Goal: Find specific page/section: Find specific page/section

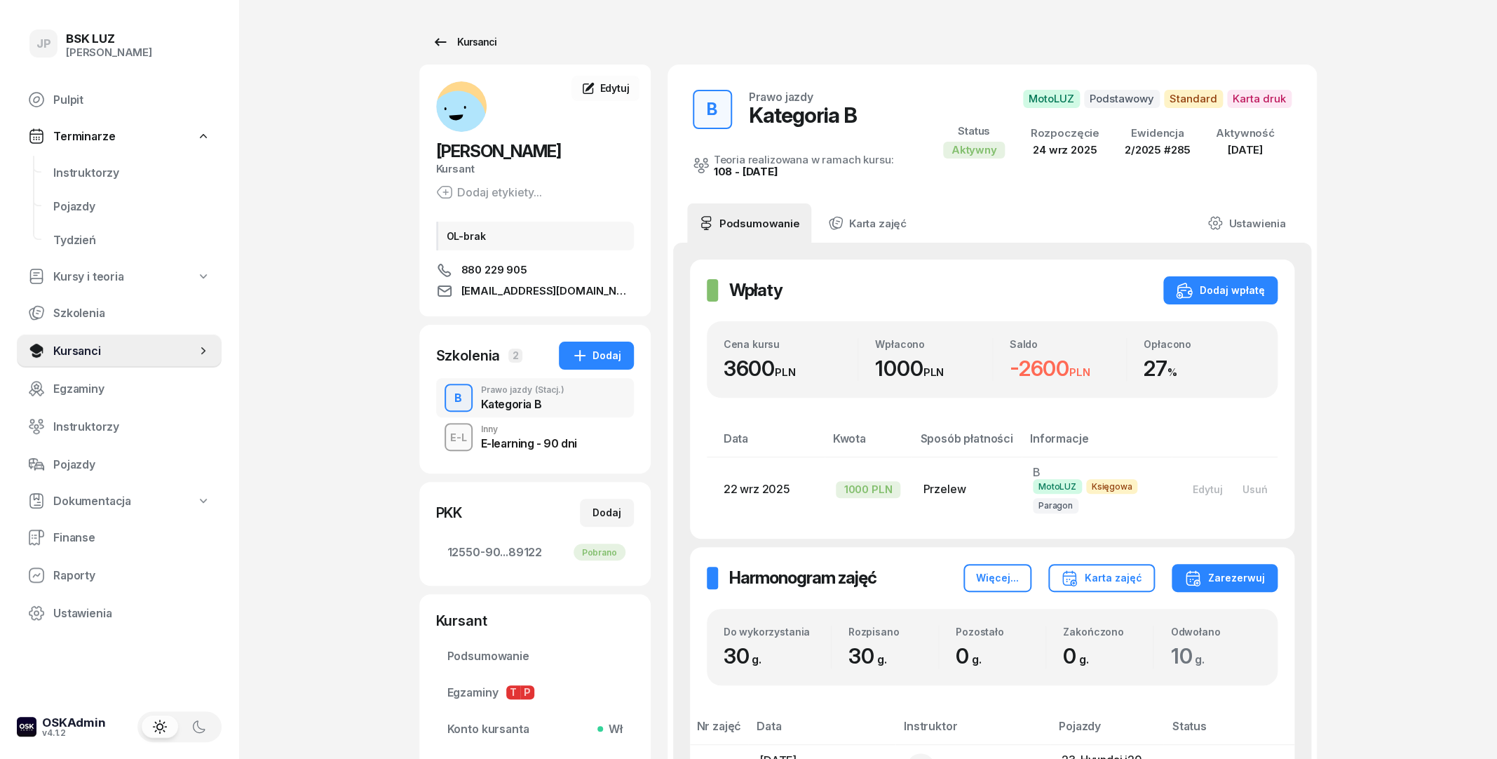
click at [454, 43] on div "Kursanci" at bounding box center [464, 42] width 64 height 17
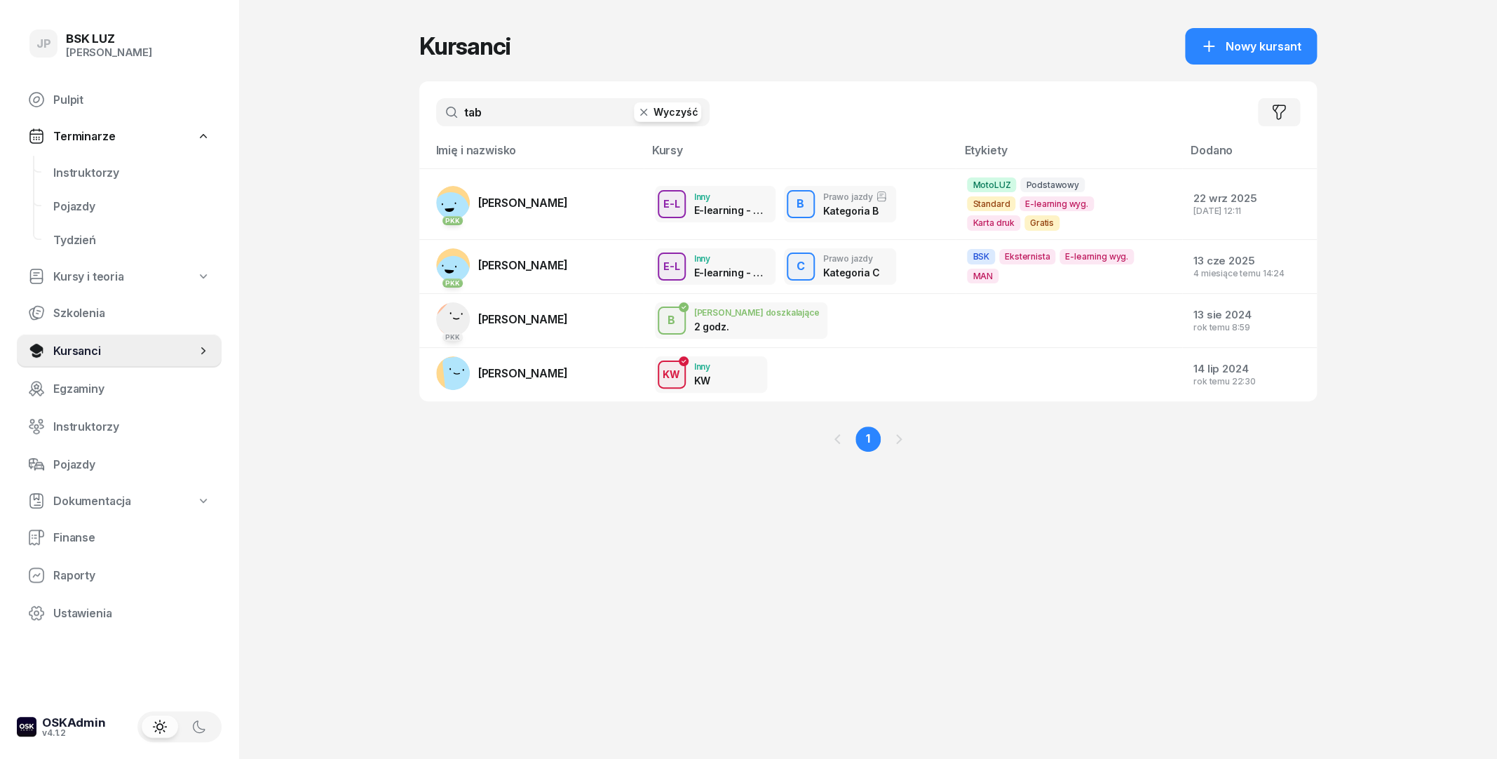
click at [662, 105] on button "Wyczyść" at bounding box center [667, 112] width 67 height 20
click at [562, 104] on input "text" at bounding box center [572, 112] width 273 height 28
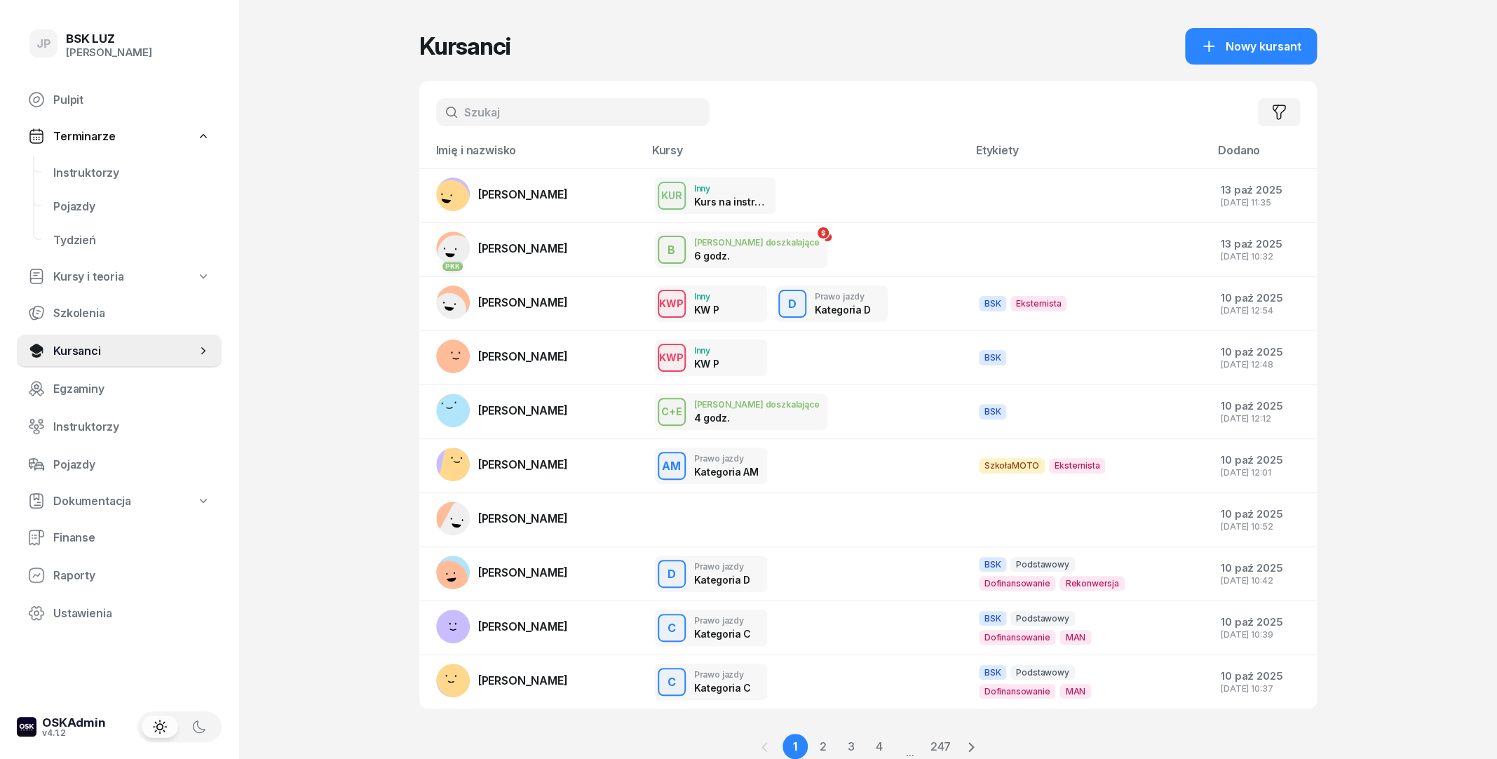
type input "e"
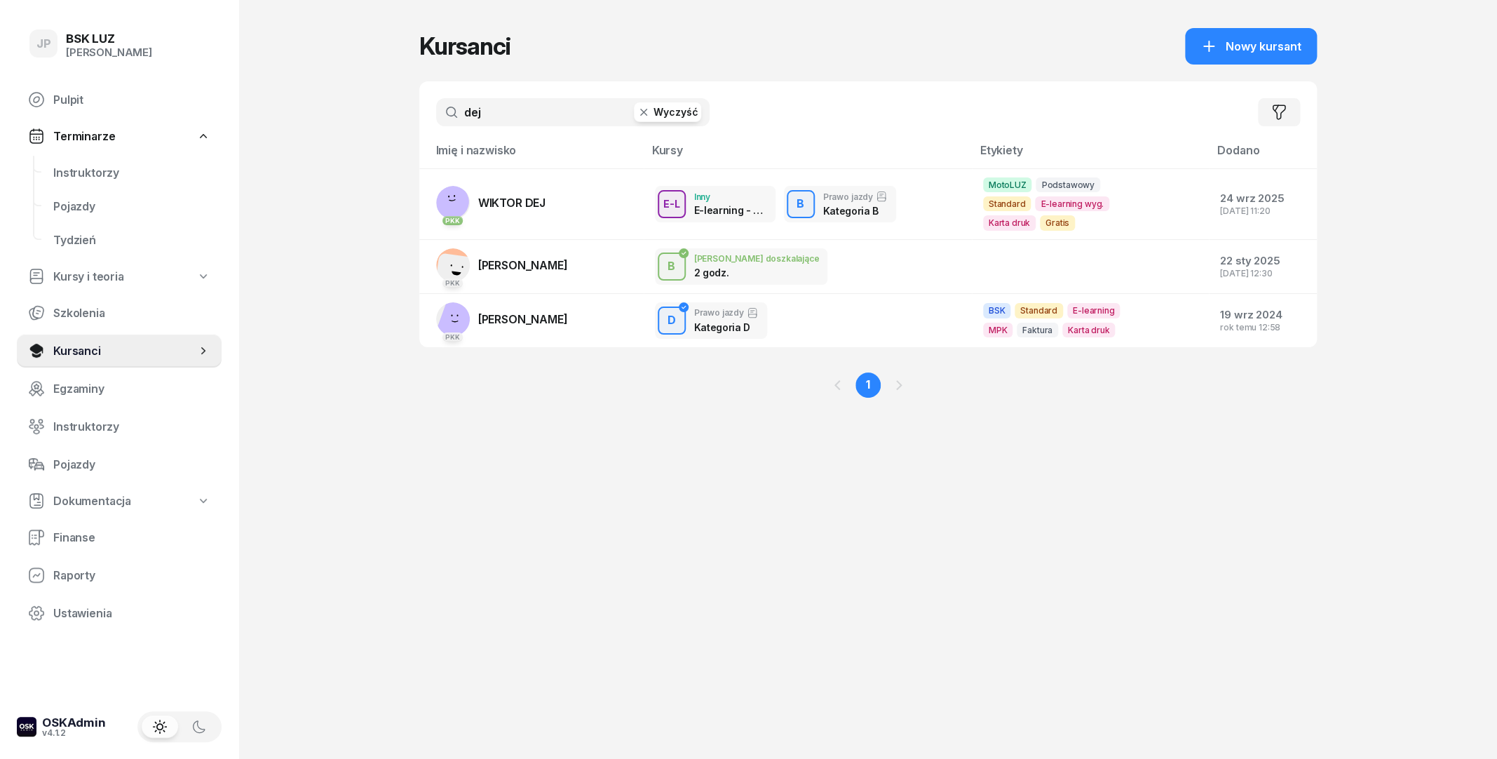
type input "dej"
click at [555, 183] on td "PKK WIKTOR DEJ" at bounding box center [531, 204] width 224 height 71
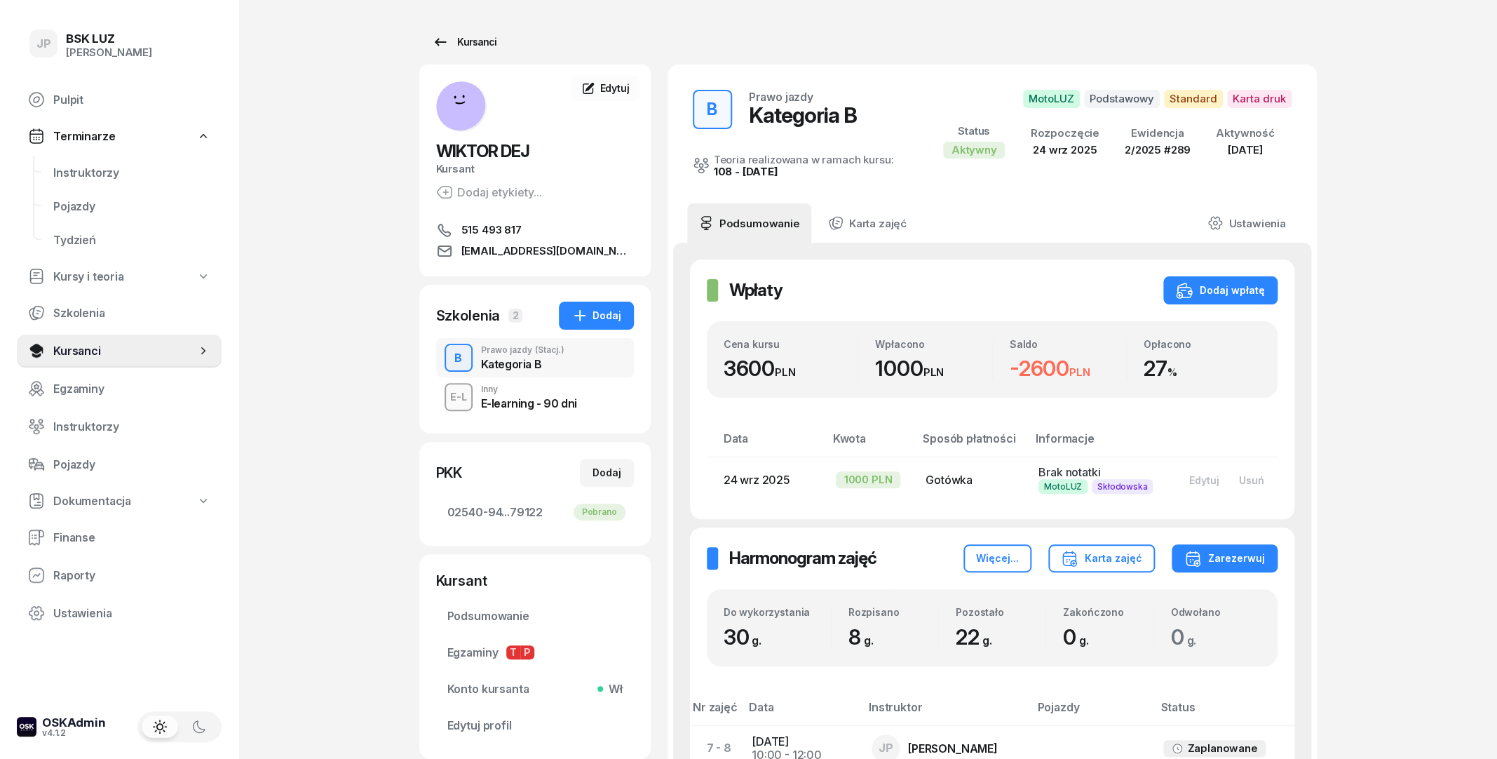
click at [458, 39] on div "Kursanci" at bounding box center [464, 42] width 64 height 17
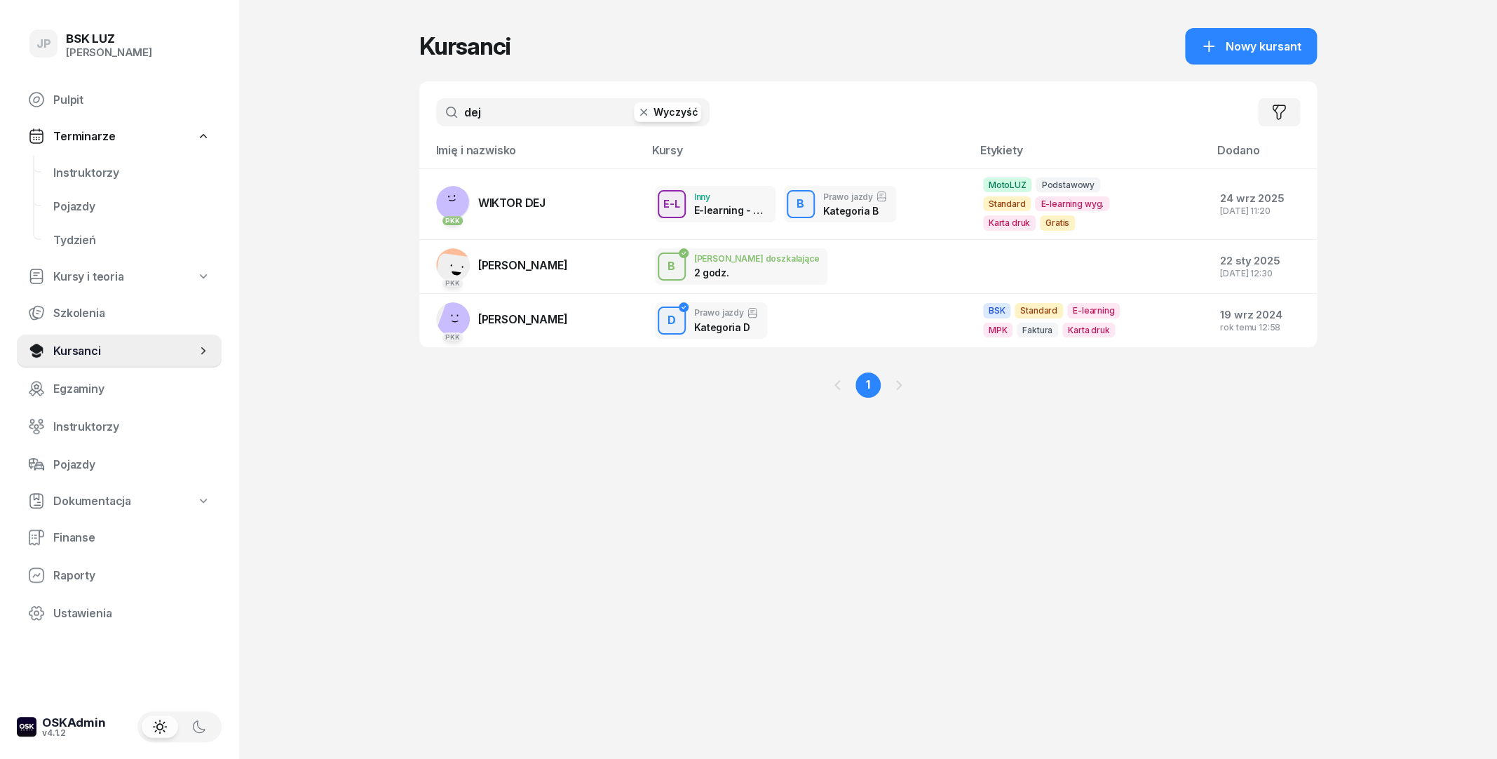
click at [658, 116] on button "Wyczyść" at bounding box center [667, 112] width 67 height 20
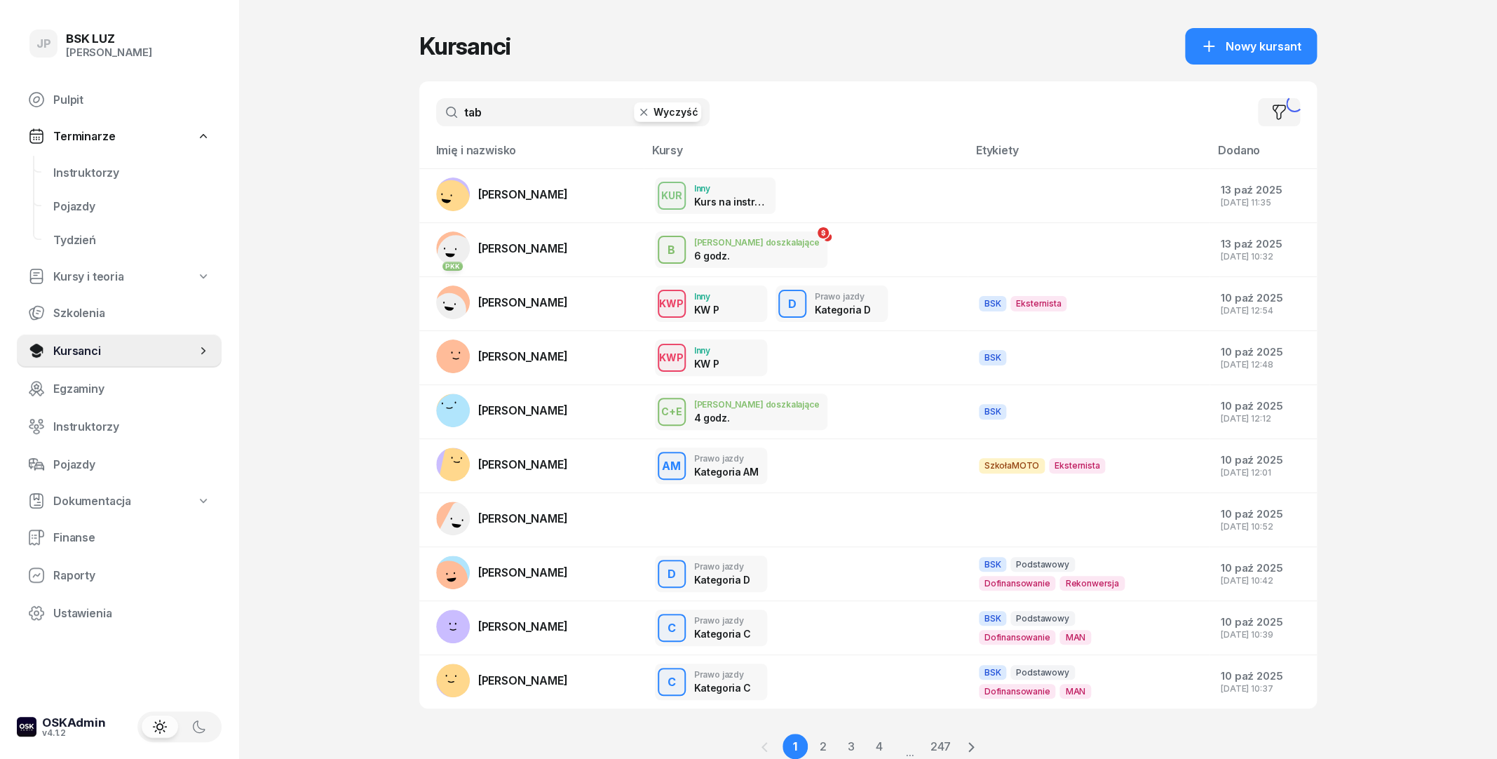
type input "tab"
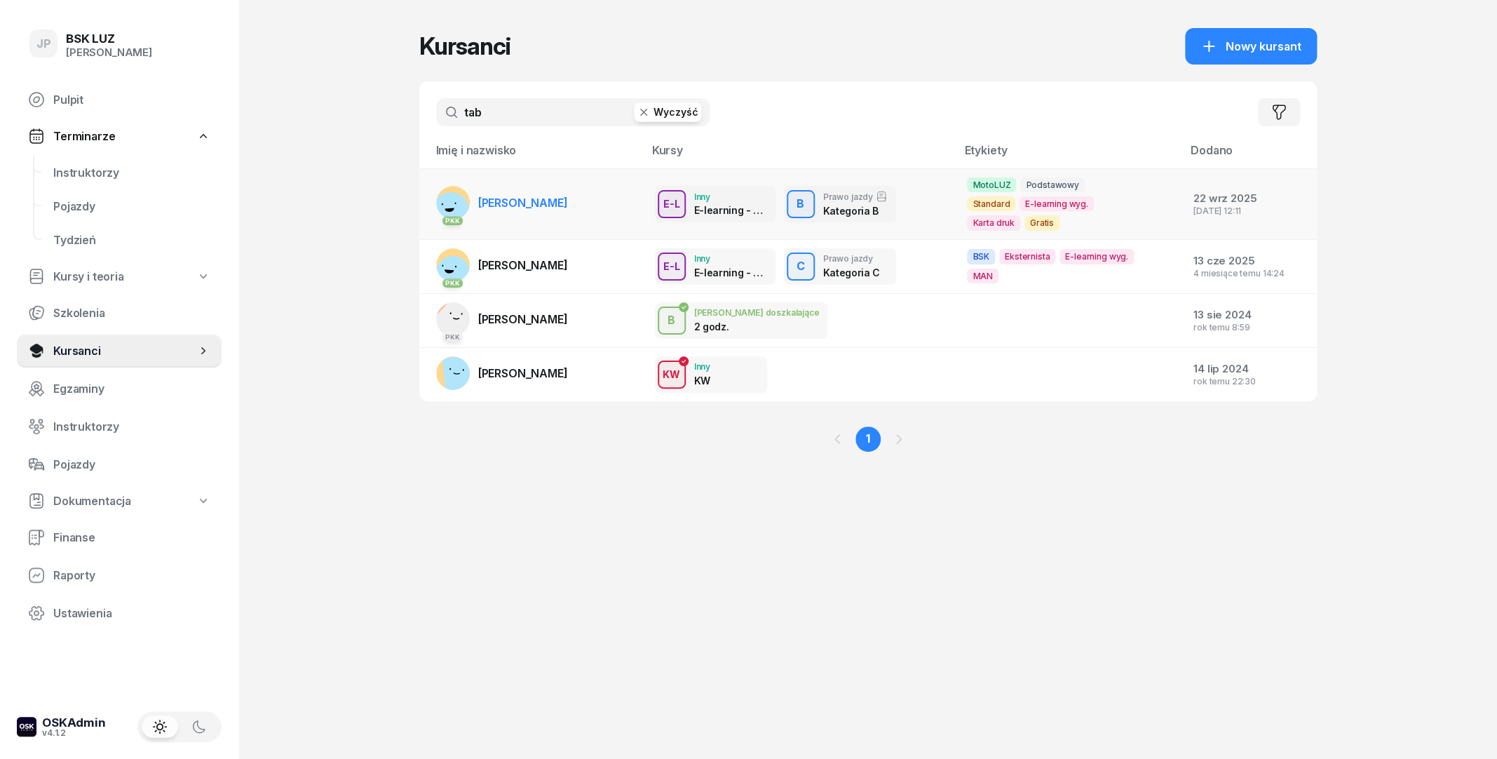
click at [568, 196] on span "[PERSON_NAME]" at bounding box center [523, 203] width 90 height 14
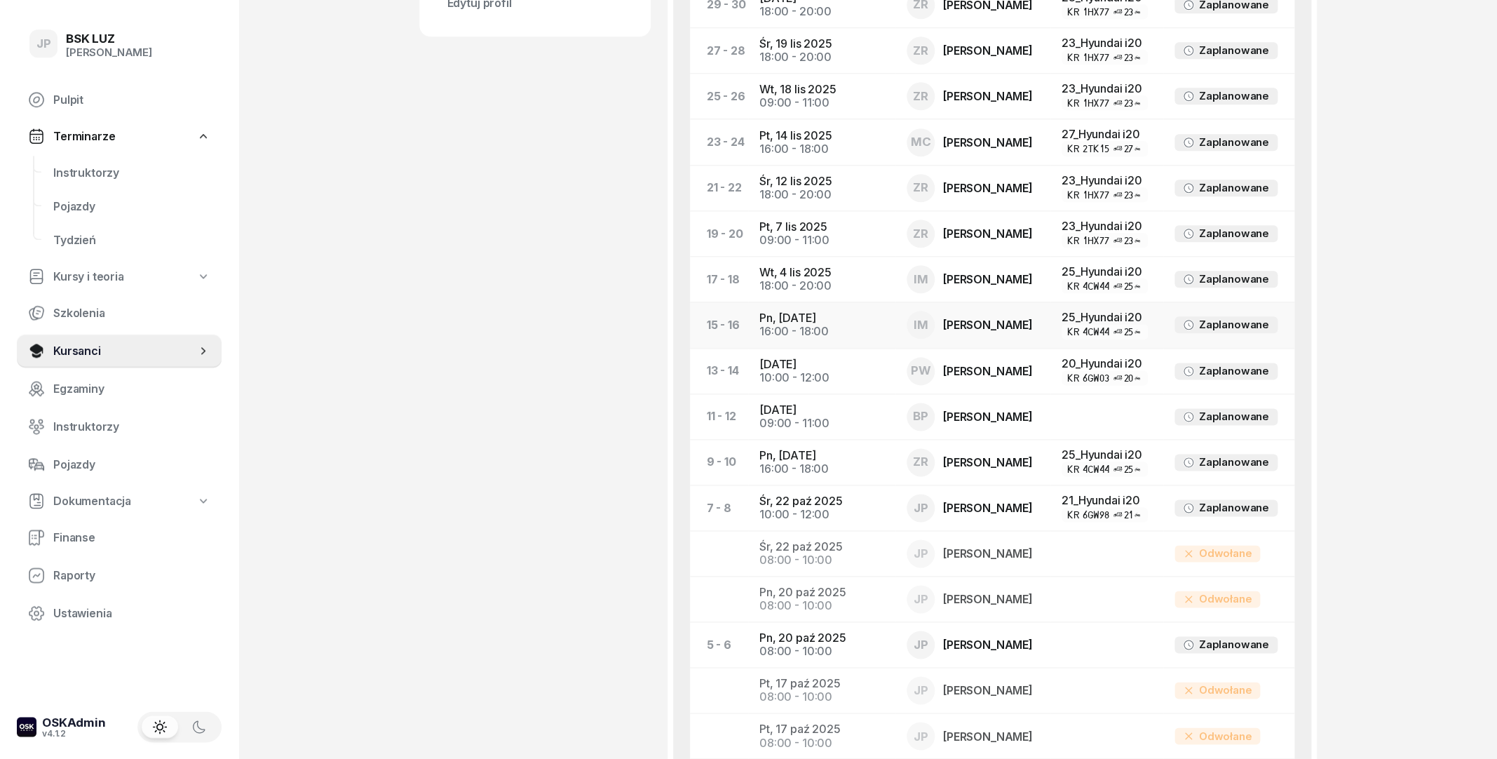
scroll to position [681, 0]
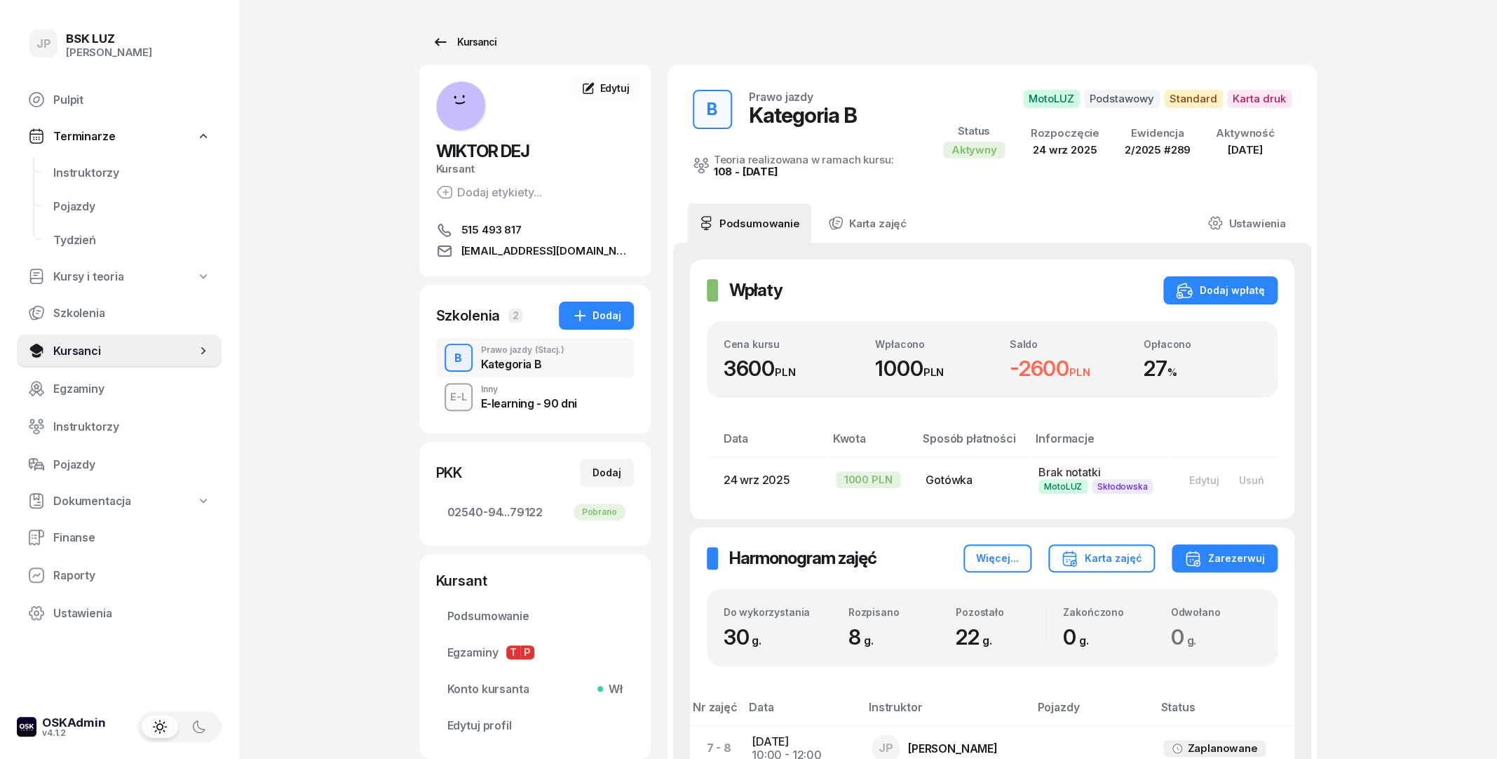
click at [437, 38] on icon at bounding box center [440, 42] width 17 height 17
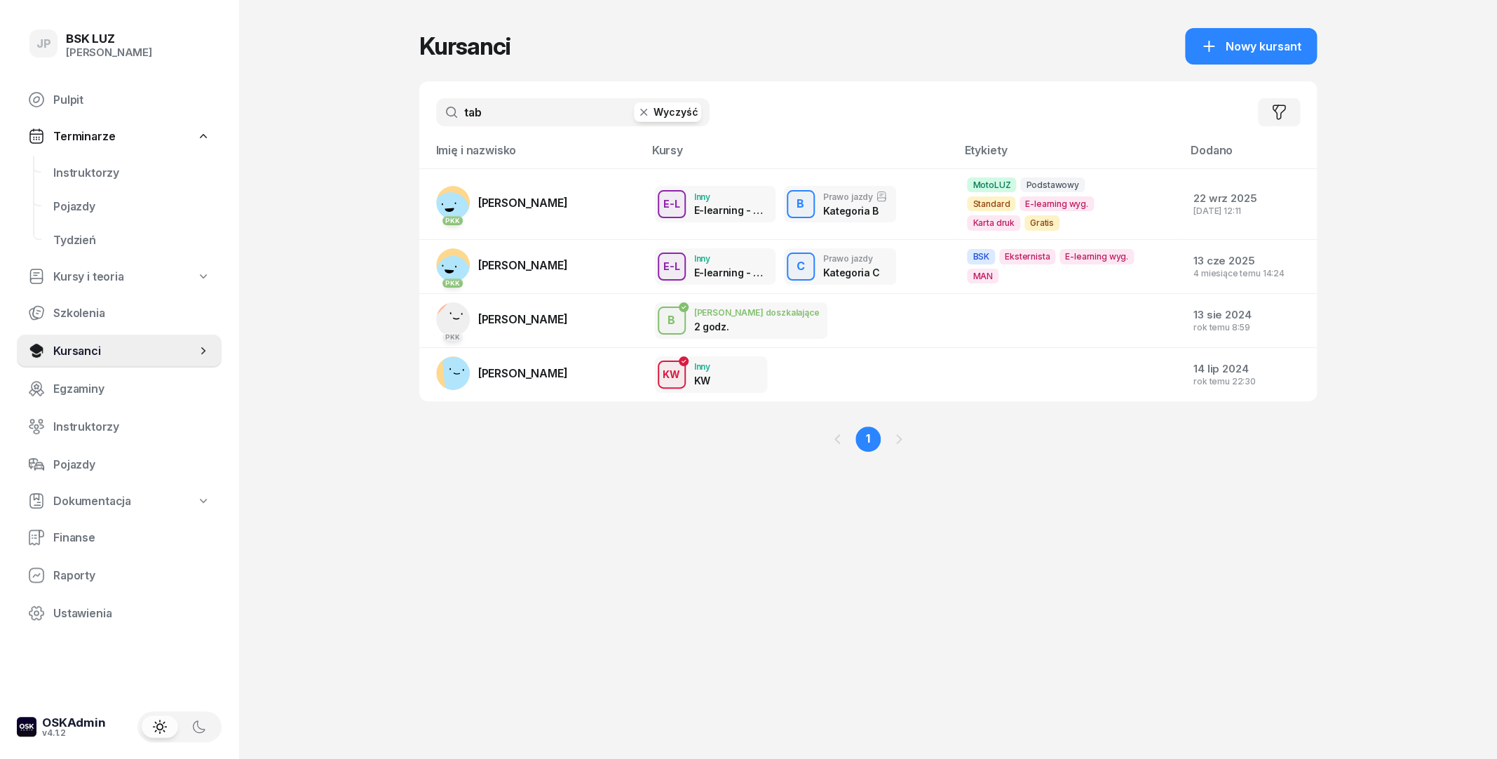
click at [674, 107] on button "Wyczyść" at bounding box center [667, 112] width 67 height 20
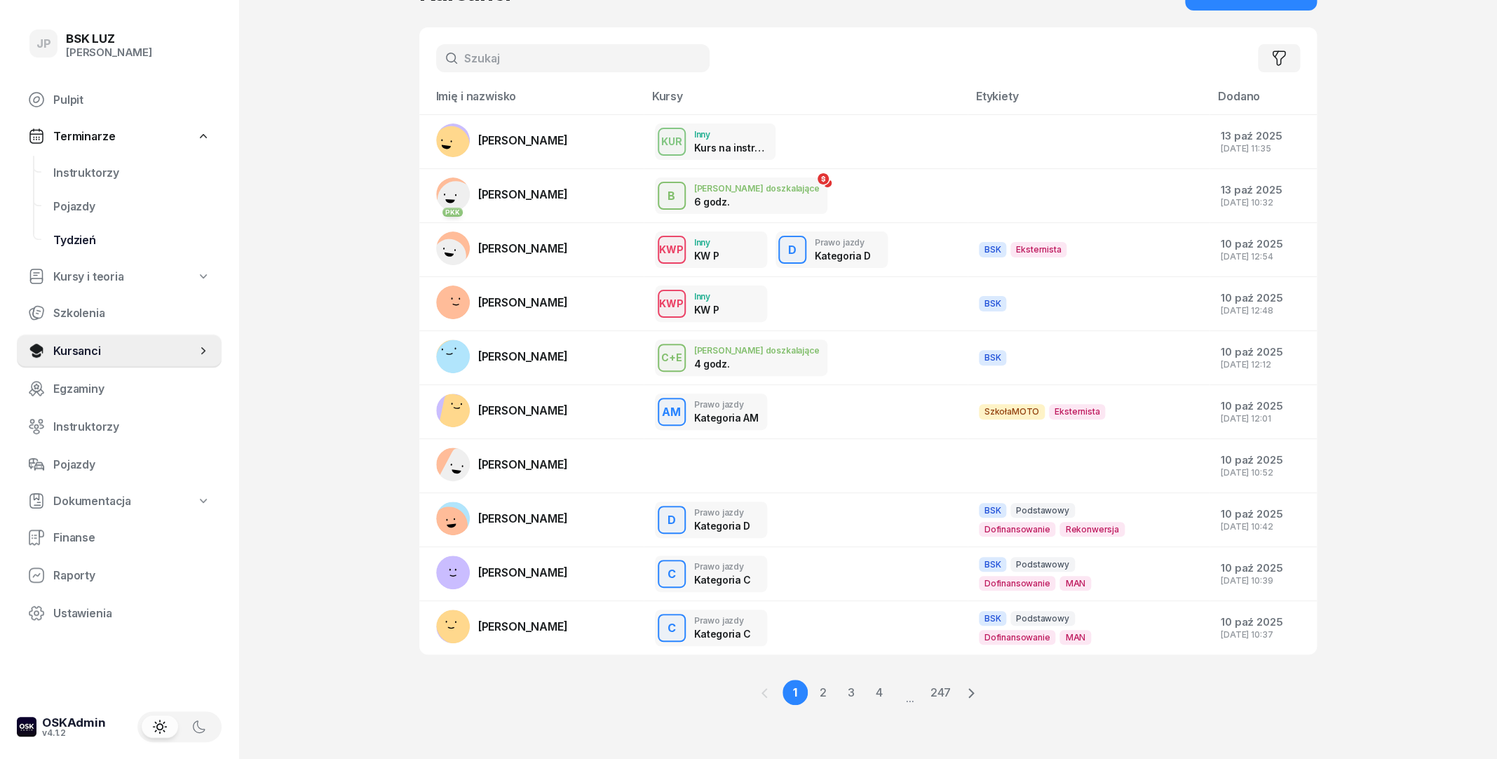
scroll to position [60, 0]
click at [904, 134] on div "KUR Inny Kurs na instruktora" at bounding box center [805, 141] width 301 height 36
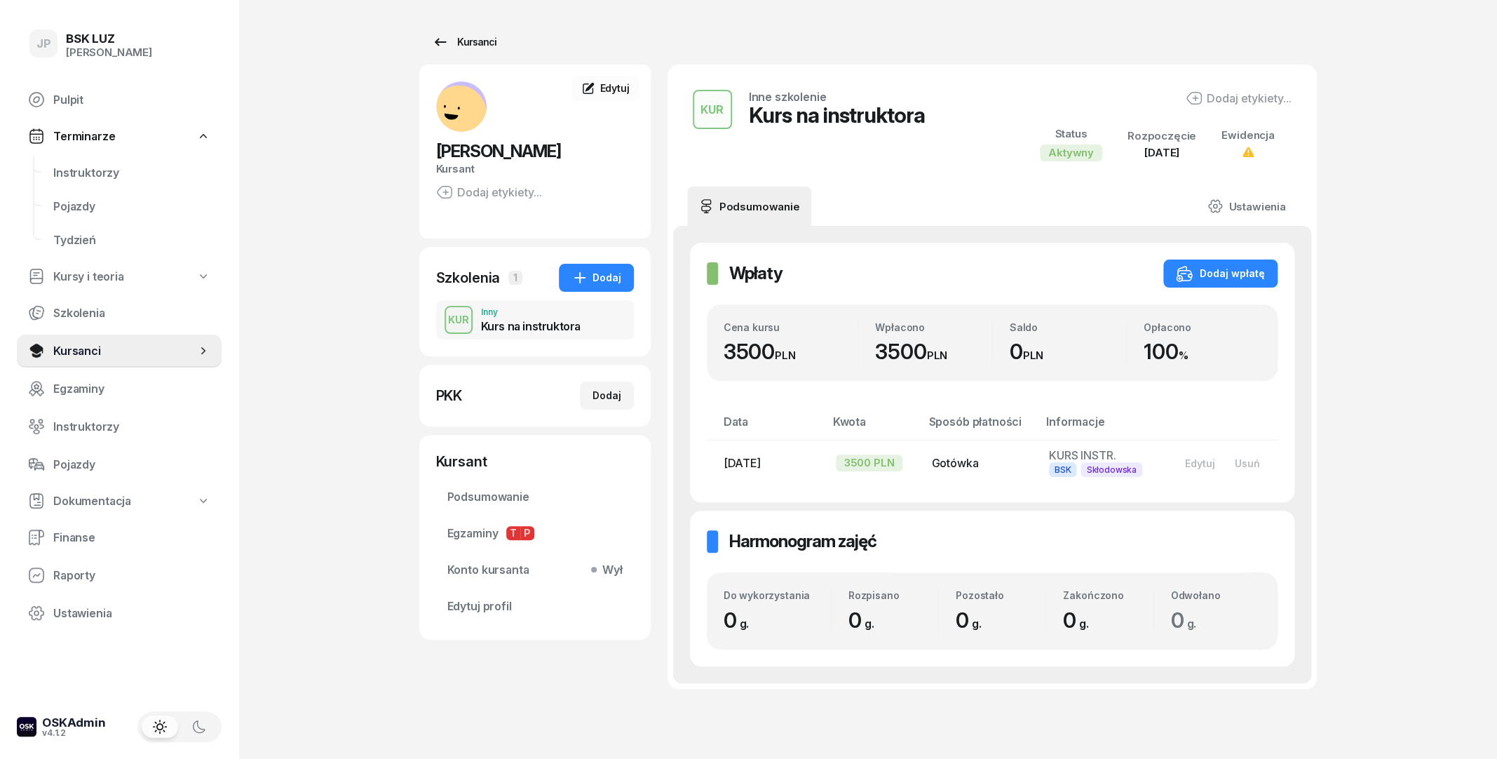
click at [483, 43] on div "Kursanci" at bounding box center [464, 42] width 64 height 17
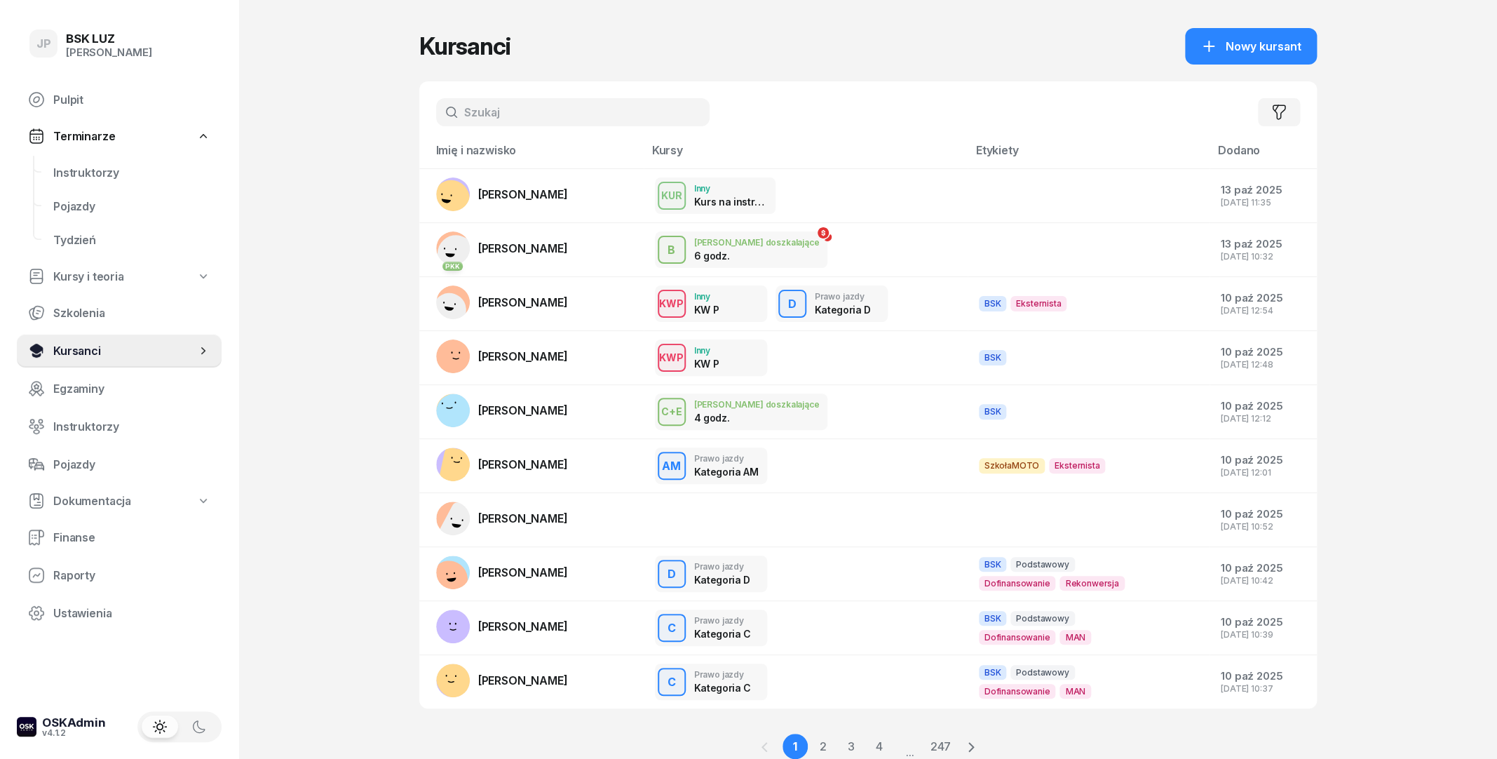
click at [67, 351] on span "Kursanci" at bounding box center [124, 350] width 143 height 13
click at [75, 380] on link "Egzaminy" at bounding box center [119, 389] width 205 height 34
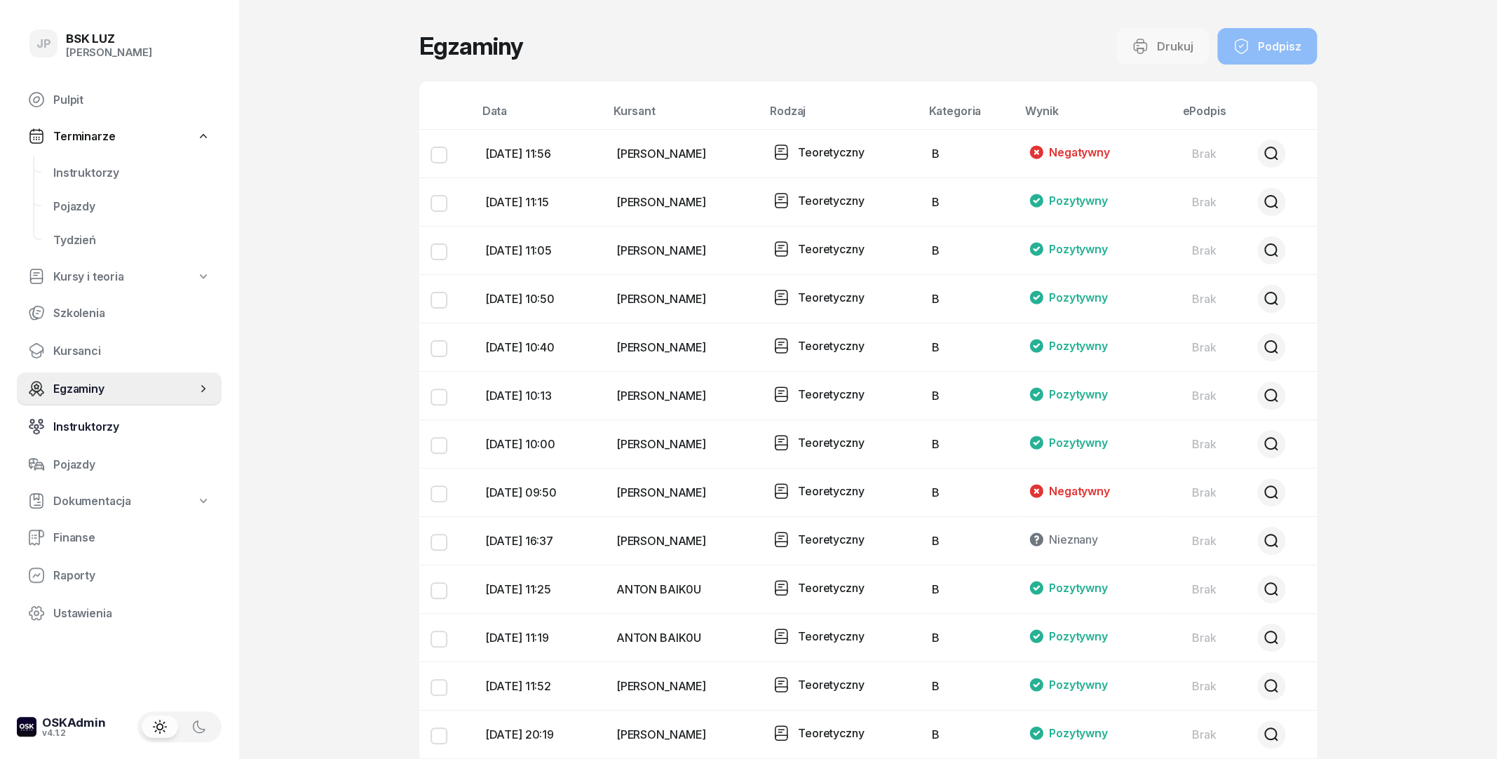
click at [78, 420] on span "Instruktorzy" at bounding box center [131, 426] width 157 height 13
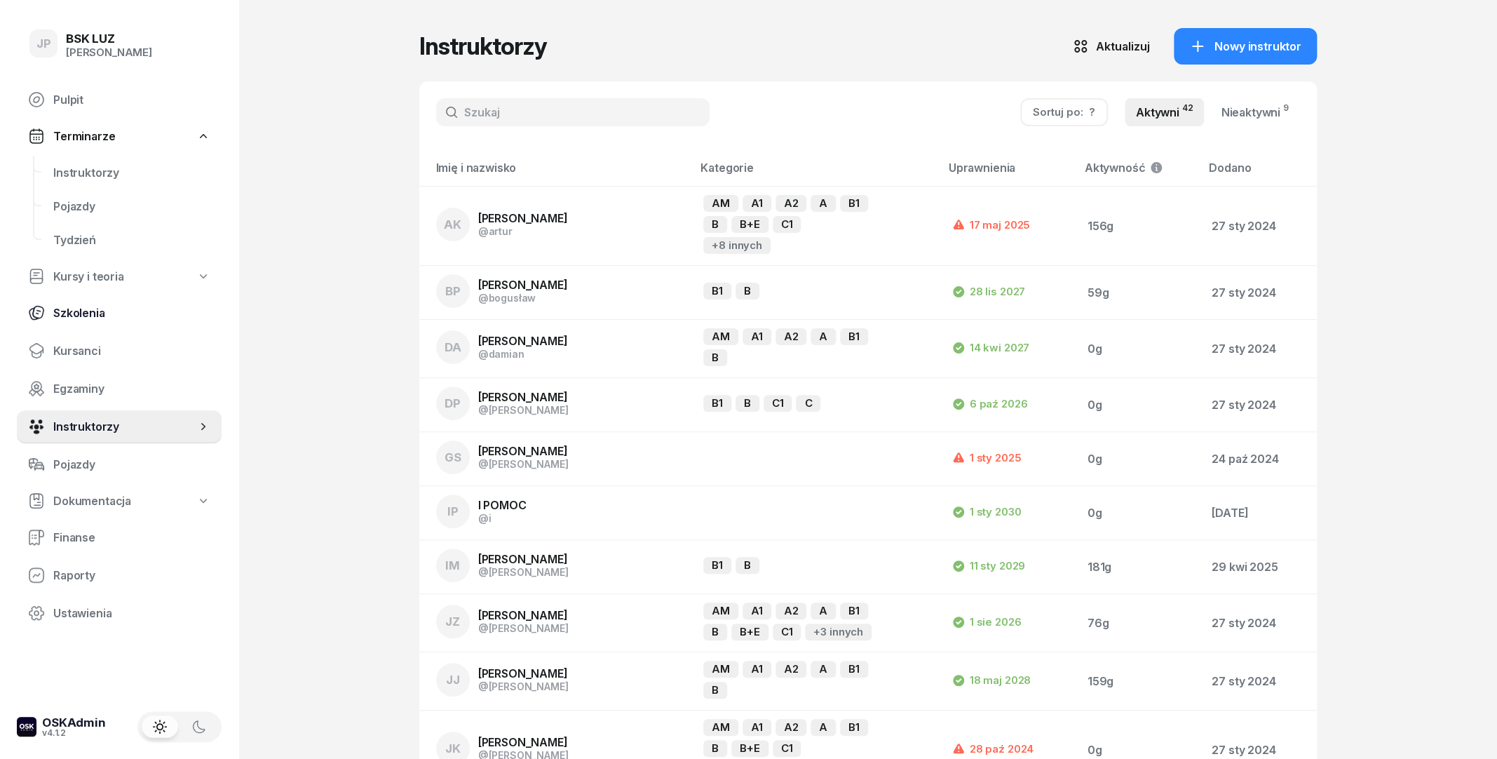
click at [72, 313] on span "Szkolenia" at bounding box center [131, 312] width 157 height 13
select select "createdAt-desc"
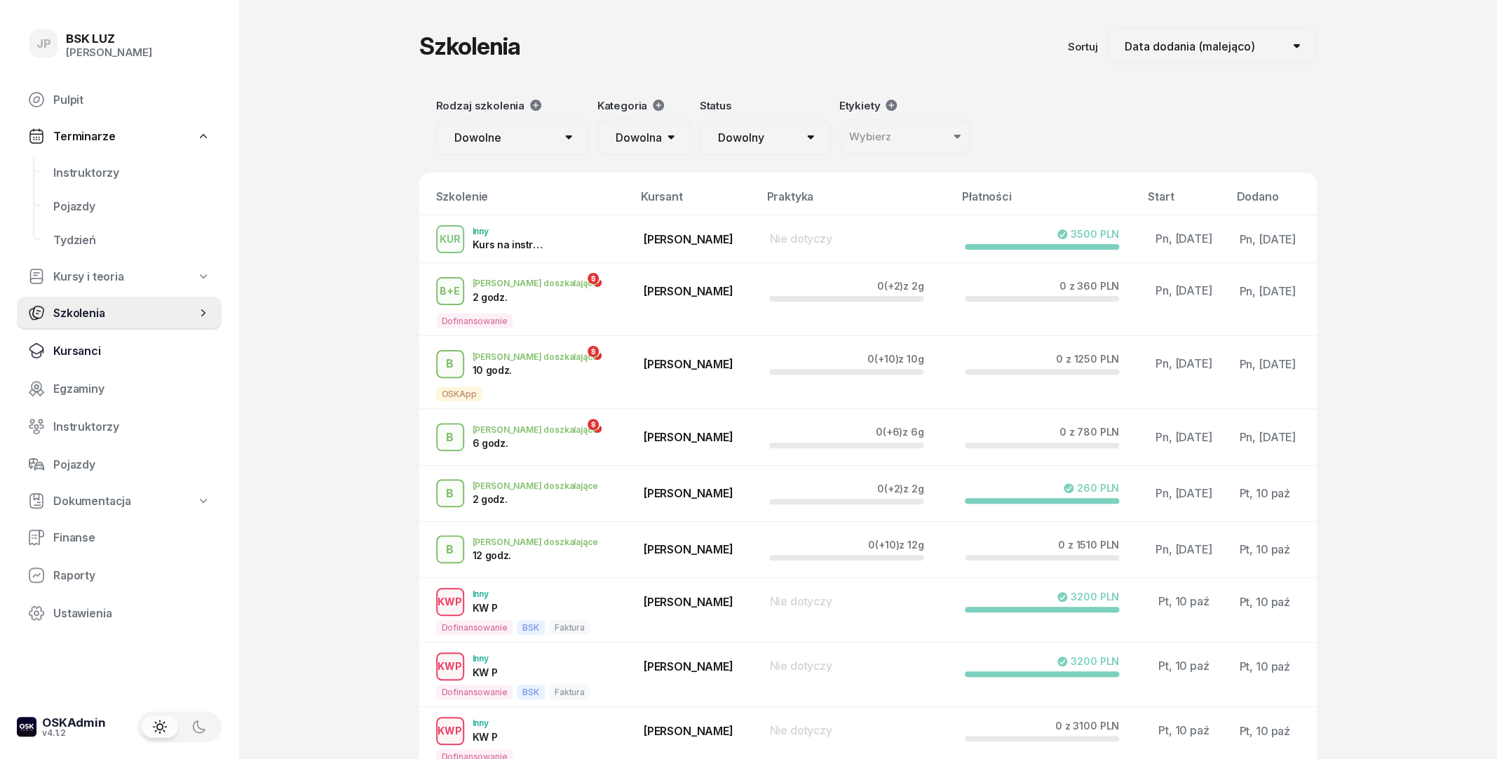
click at [61, 351] on span "Kursanci" at bounding box center [131, 350] width 157 height 13
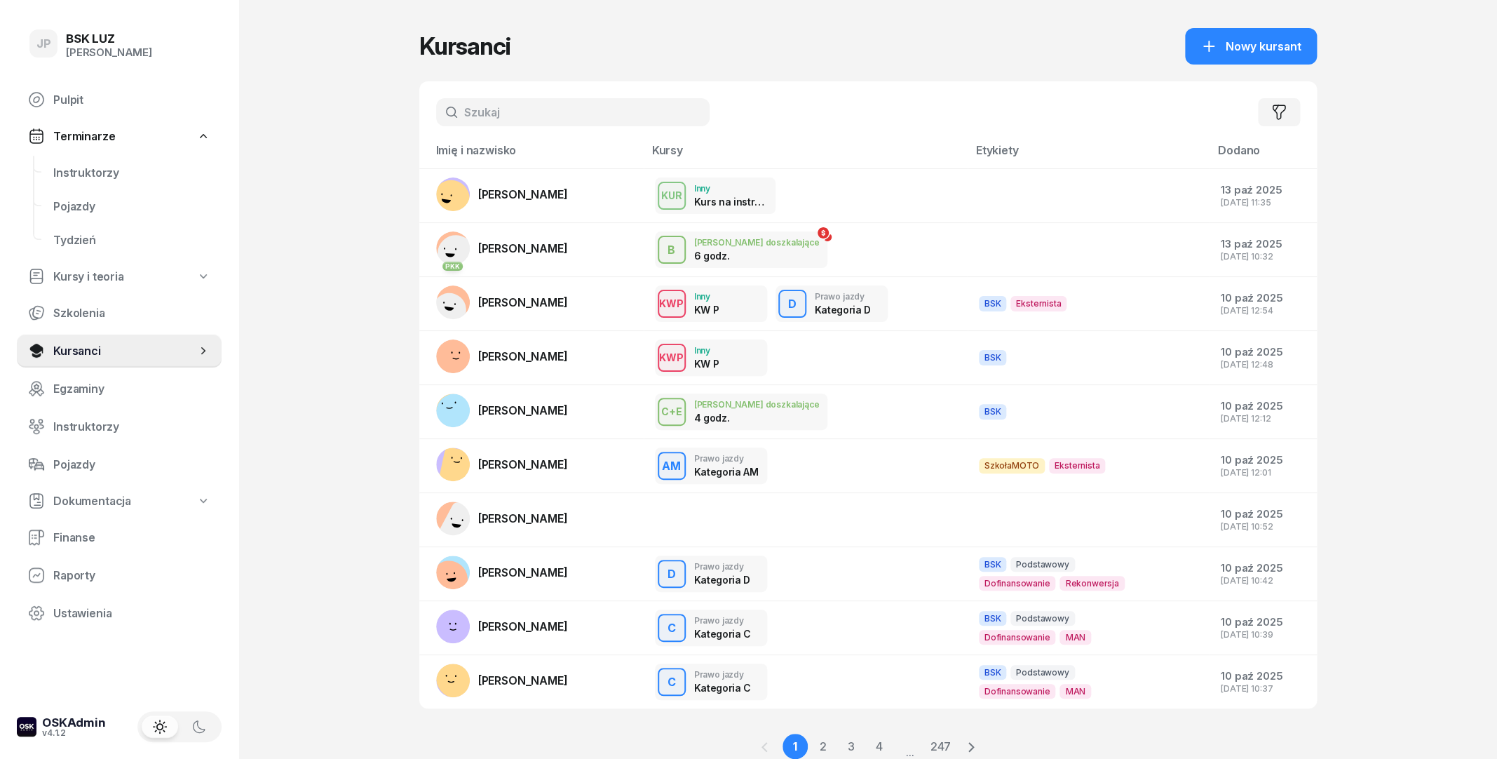
select select "createdAt-desc"
